Goal: Task Accomplishment & Management: Use online tool/utility

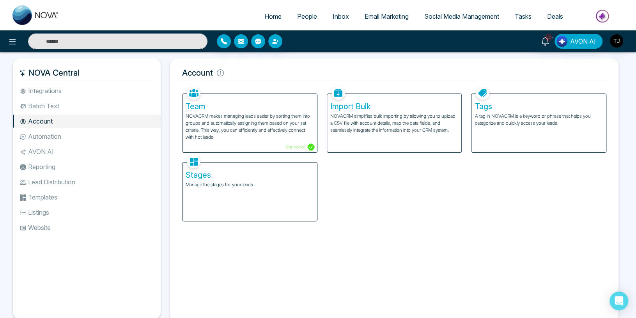
click at [64, 90] on li "Integrations" at bounding box center [87, 90] width 148 height 13
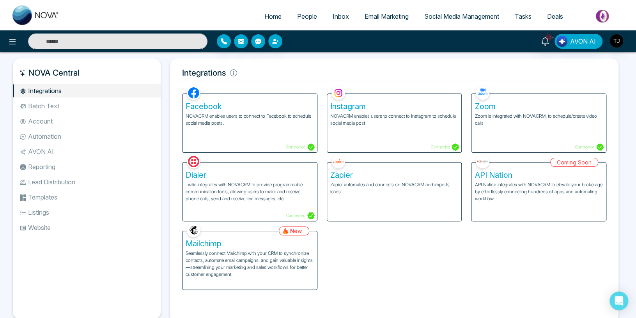
click at [252, 265] on p "Seamlessly connect Mailchimp with your CRM to synchronize contacts, automate em…" at bounding box center [250, 264] width 128 height 28
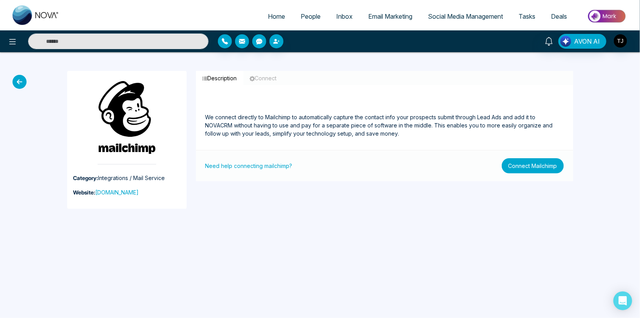
click at [523, 164] on button "Connect Mailchimp" at bounding box center [532, 165] width 62 height 15
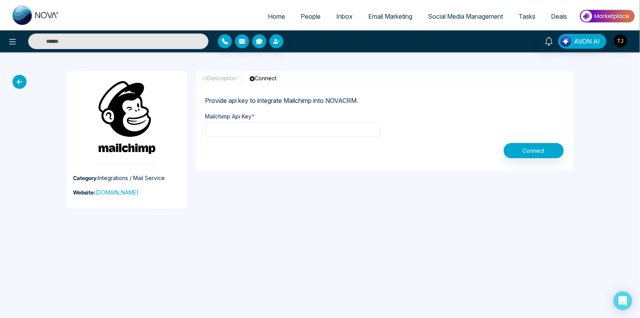
click at [258, 132] on input "text" at bounding box center [292, 129] width 174 height 15
type input "**"
click at [514, 152] on button "Connect" at bounding box center [533, 150] width 60 height 15
